Goal: Task Accomplishment & Management: Manage account settings

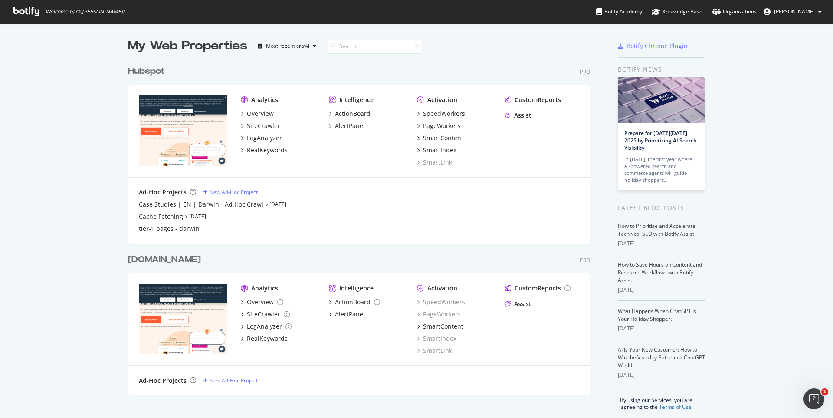
scroll to position [411, 820]
click at [156, 72] on div "Hubspot" at bounding box center [146, 71] width 37 height 13
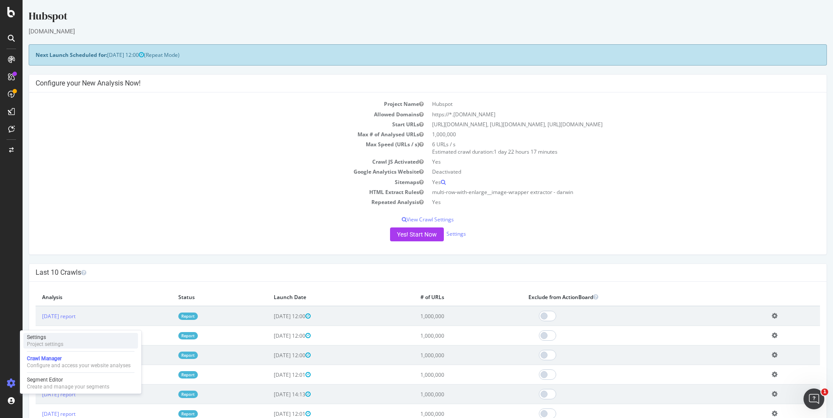
click at [90, 346] on div "Settings Project settings" at bounding box center [80, 341] width 115 height 16
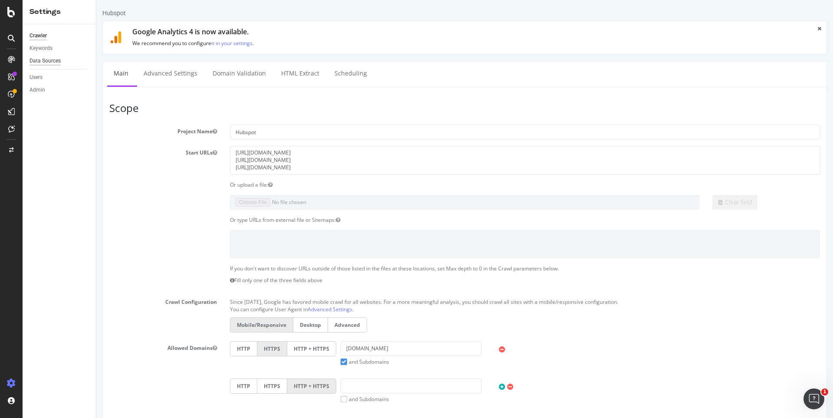
click at [55, 61] on div "Data Sources" at bounding box center [45, 60] width 31 height 9
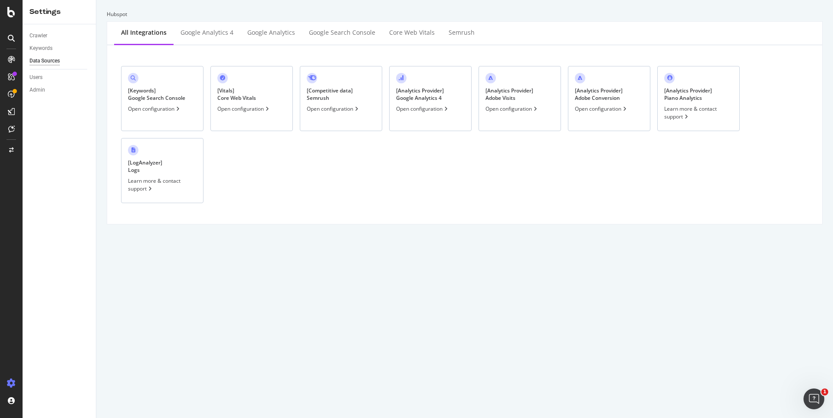
click at [426, 105] on div "Open configuration" at bounding box center [422, 108] width 53 height 7
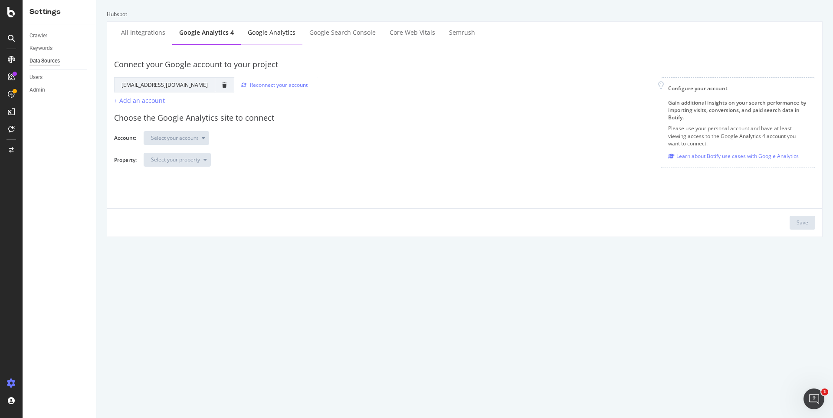
click at [270, 36] on div "Google Analytics" at bounding box center [272, 32] width 48 height 9
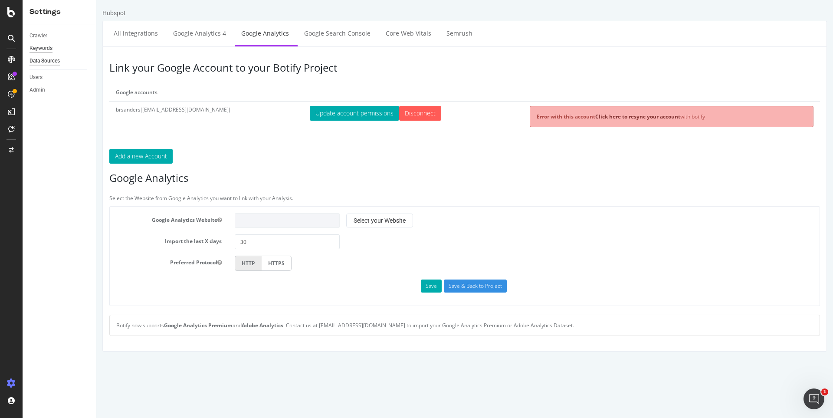
click at [51, 49] on div "Keywords" at bounding box center [41, 48] width 23 height 9
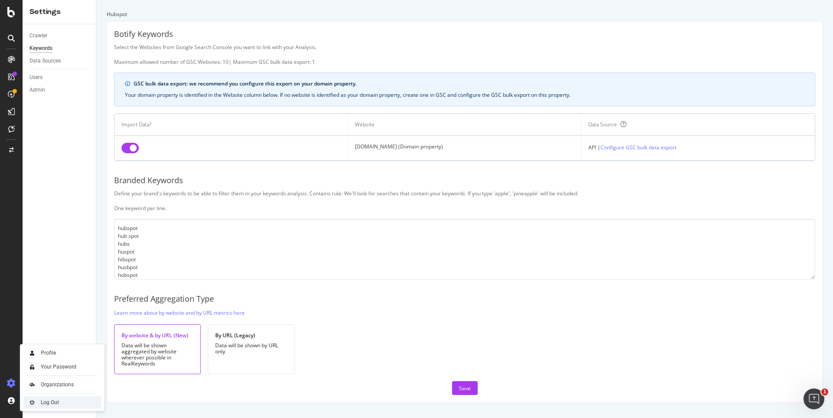
click at [39, 401] on div "Log Out" at bounding box center [62, 402] width 78 height 12
